Goal: Task Accomplishment & Management: Use online tool/utility

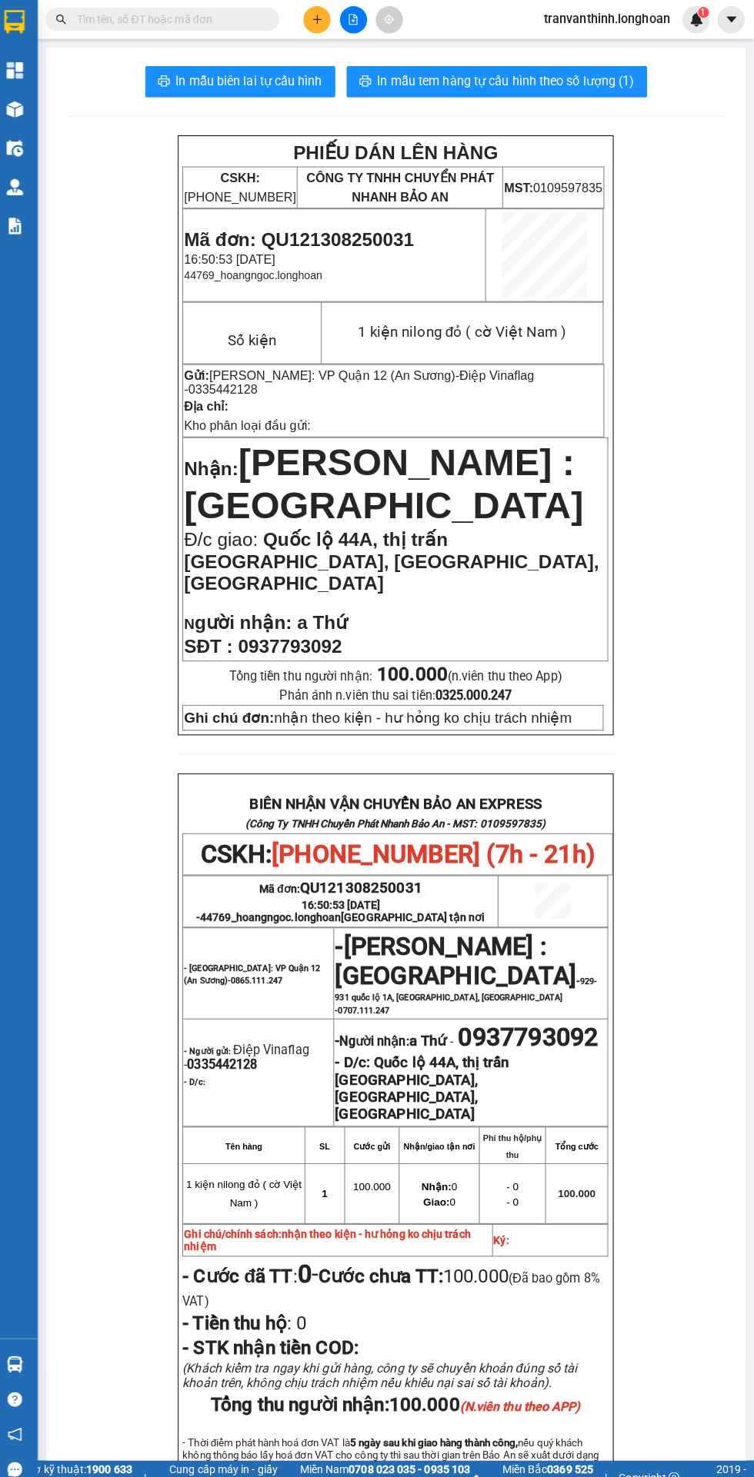
click at [208, 22] on input "text" at bounding box center [175, 19] width 181 height 17
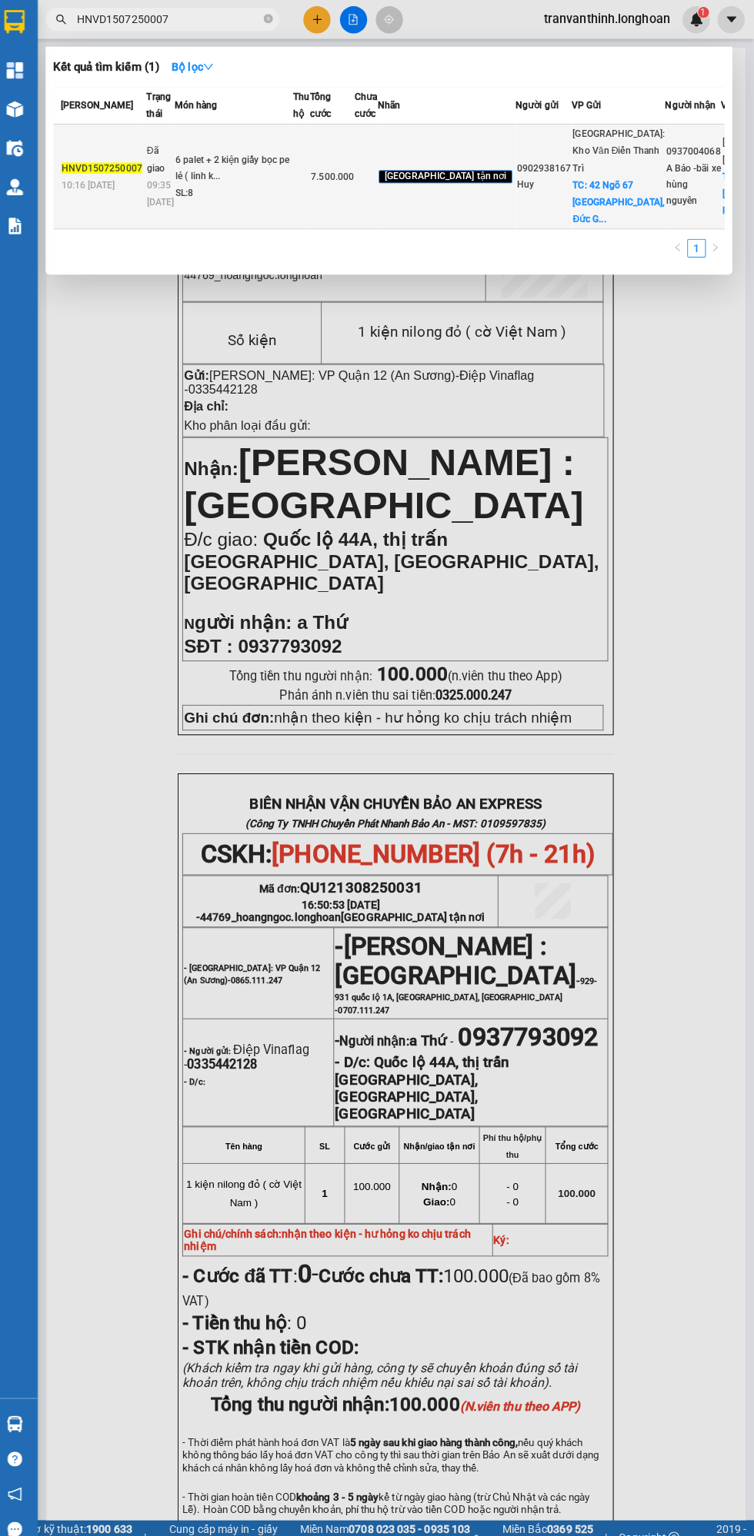
type input "HNVD1507250007"
click at [285, 227] on td "6 palet + 2 kiện giấy bọc pe lẻ ( linh k... SL: 8" at bounding box center [239, 175] width 117 height 104
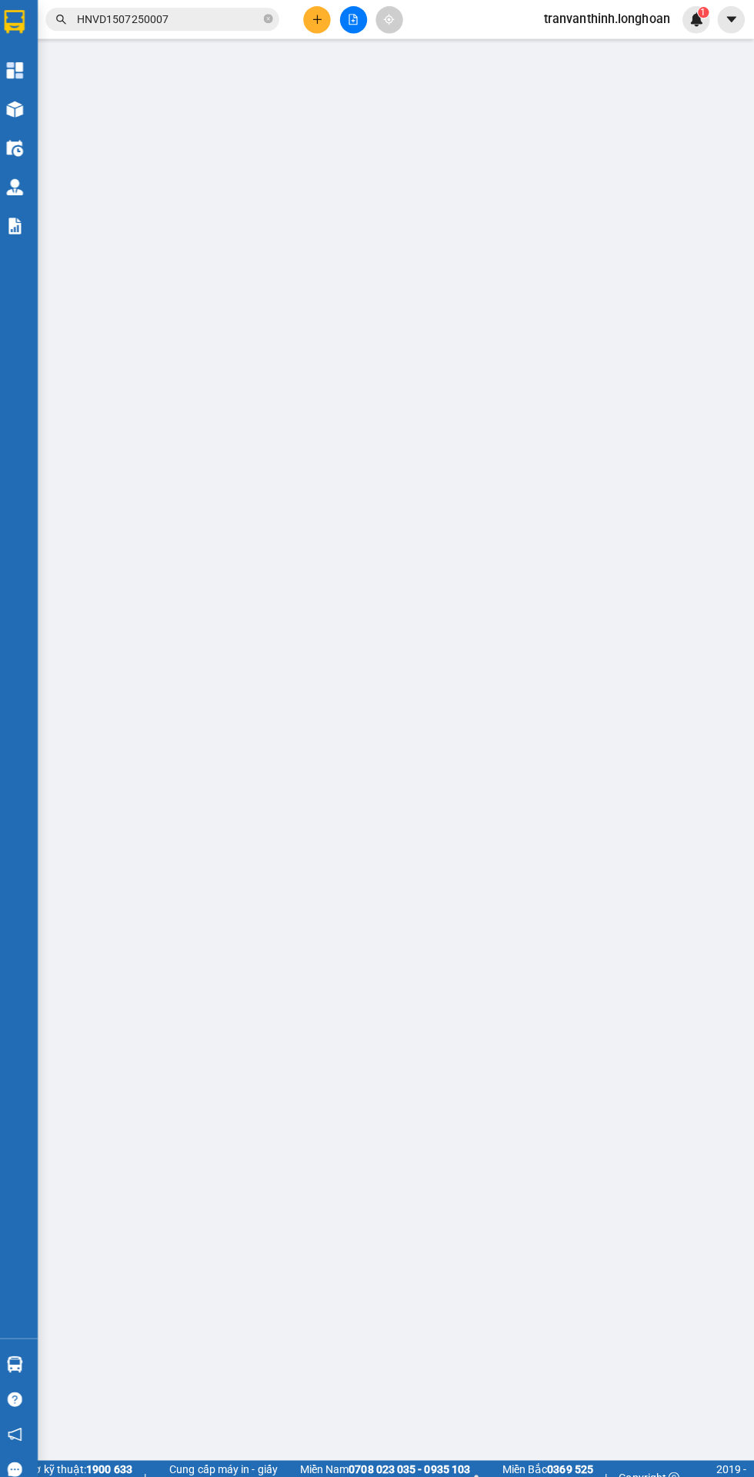
type input "0902938167"
type input "Huy"
checkbox input "true"
type input "42 Ngõ 67 [GEOGRAPHIC_DATA], [GEOGRAPHIC_DATA], [GEOGRAPHIC_DATA], [GEOGRAPHIC_…"
type input "300.000"
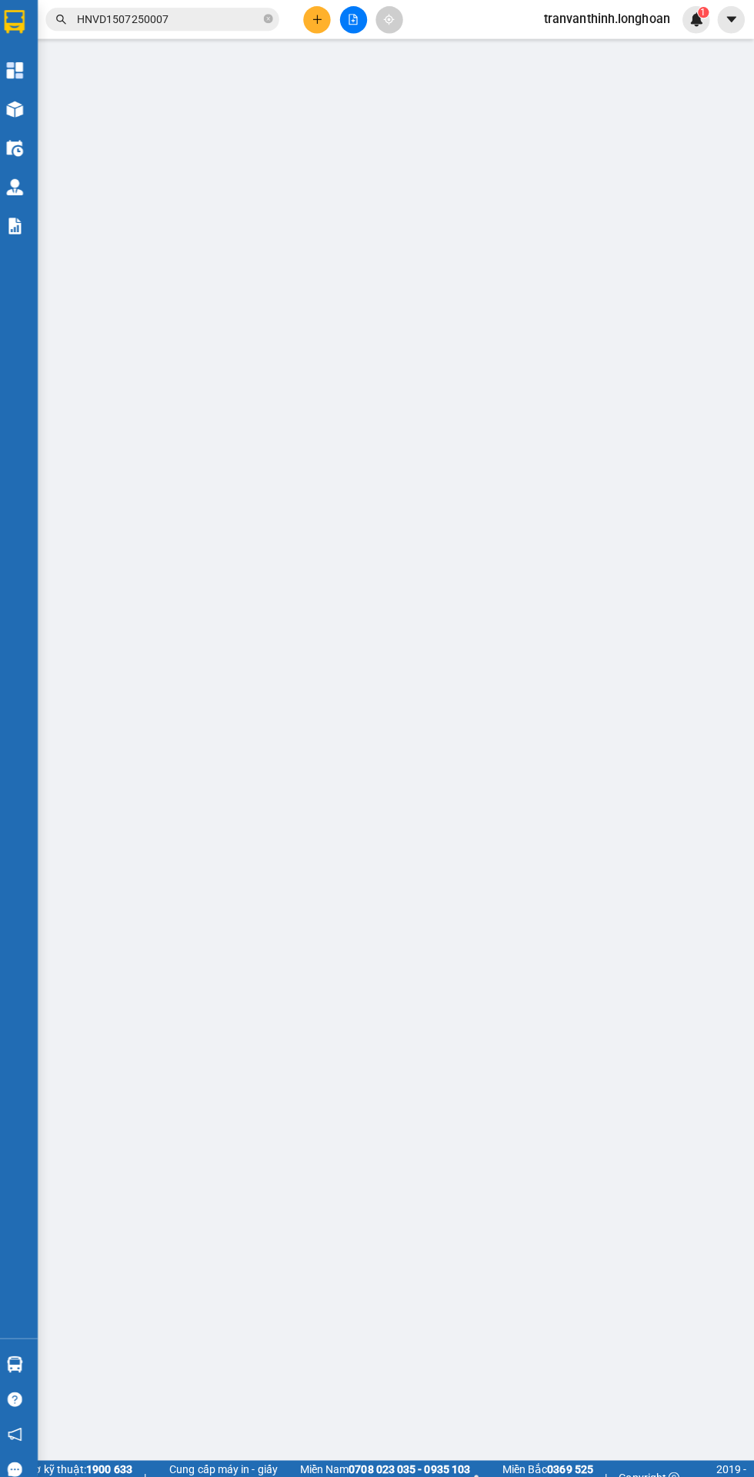
type input "0937004068"
type input "A Bảo -bãi xe hùng nguyên"
checkbox input "true"
type input "1333/31 [PERSON_NAME] ,p [GEOGRAPHIC_DATA] ,Q7,hcm"
type input "HÀNG DỄ MÓP MÉO CHÚ Ý BỐC XẾP CẨN THẬN KHÔNG ĐÈ HÀNG ( HƯ VỠ KHÔNG ĐỀN GIÁ TRỊ …"
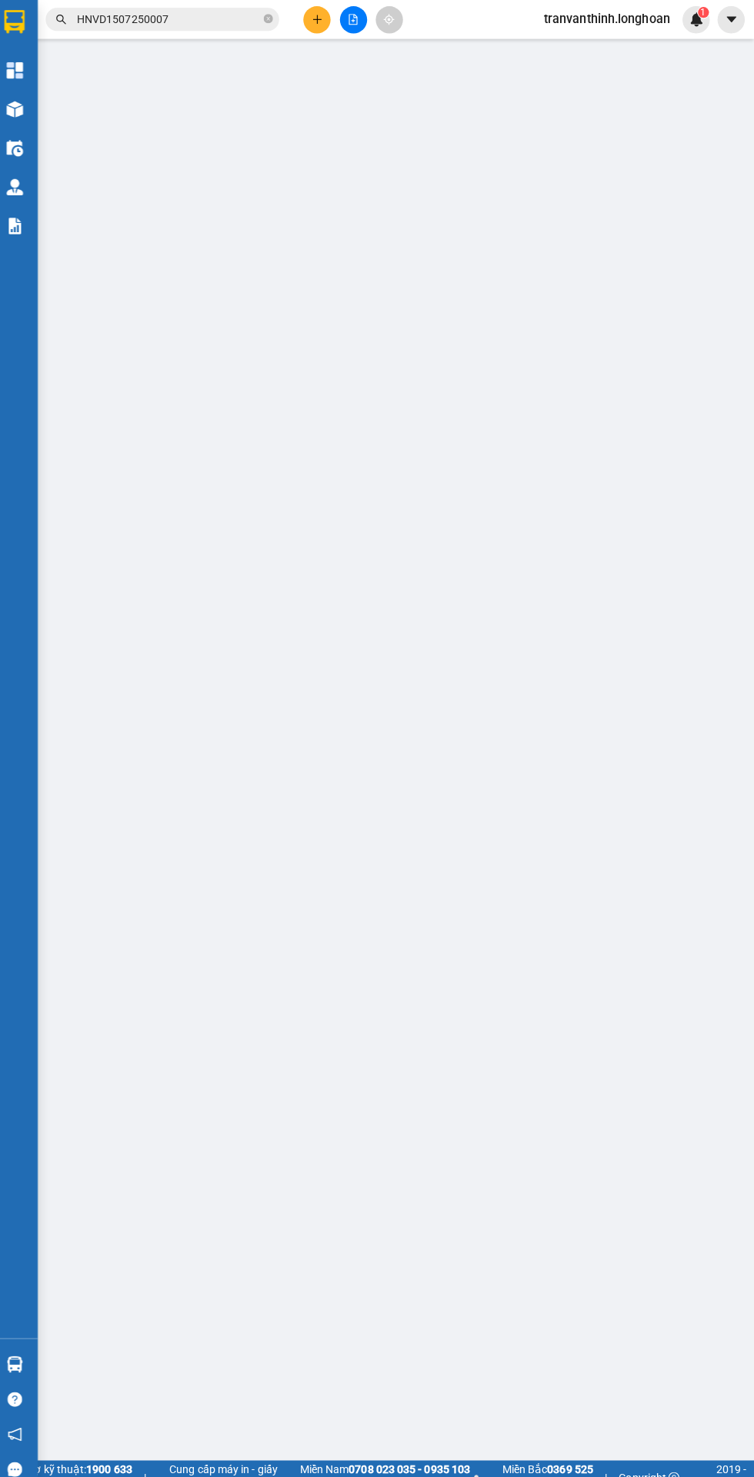
type input "7.500.000"
